Goal: Navigation & Orientation: Go to known website

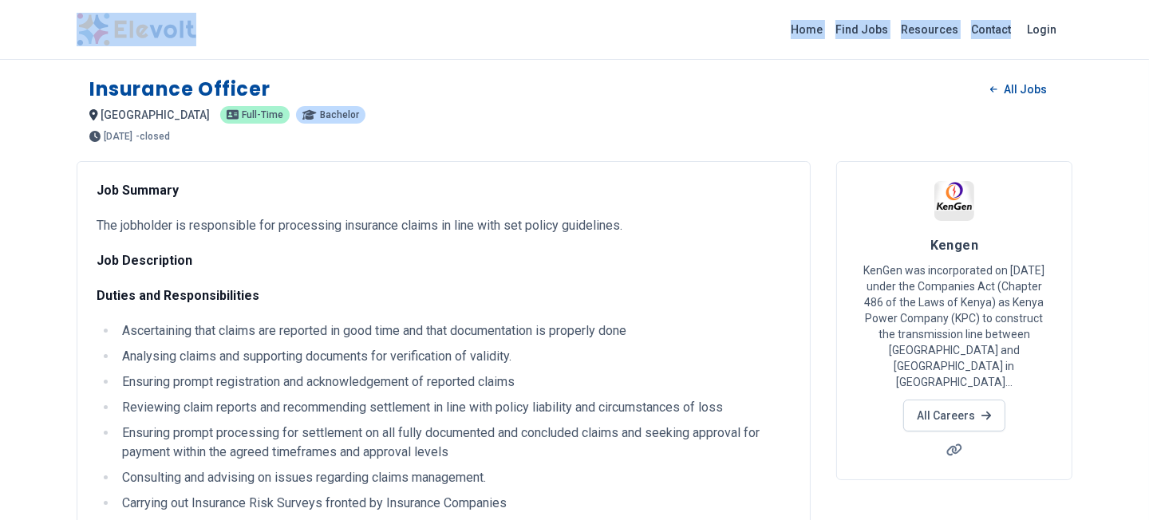
drag, startPoint x: 206, startPoint y: 37, endPoint x: 97, endPoint y: 32, distance: 109.4
click at [97, 32] on div "Home Find Jobs Resources Contact Login" at bounding box center [574, 30] width 1021 height 34
click at [229, 33] on div "Home Find Jobs Resources Contact Login" at bounding box center [574, 30] width 1021 height 34
drag, startPoint x: 213, startPoint y: 33, endPoint x: 94, endPoint y: 18, distance: 119.8
click at [94, 18] on div "Home Find Jobs Resources Contact Login" at bounding box center [574, 30] width 1021 height 34
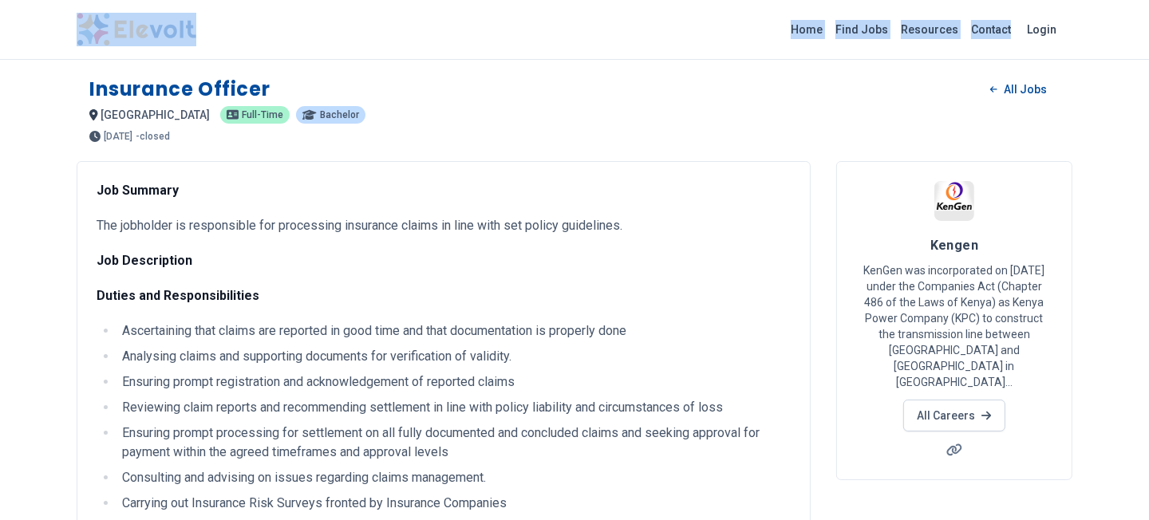
click at [125, 30] on img at bounding box center [137, 30] width 120 height 34
click at [295, 49] on div "Home Find Jobs Resources Contact Login" at bounding box center [574, 30] width 1149 height 60
